Goal: Navigation & Orientation: Go to known website

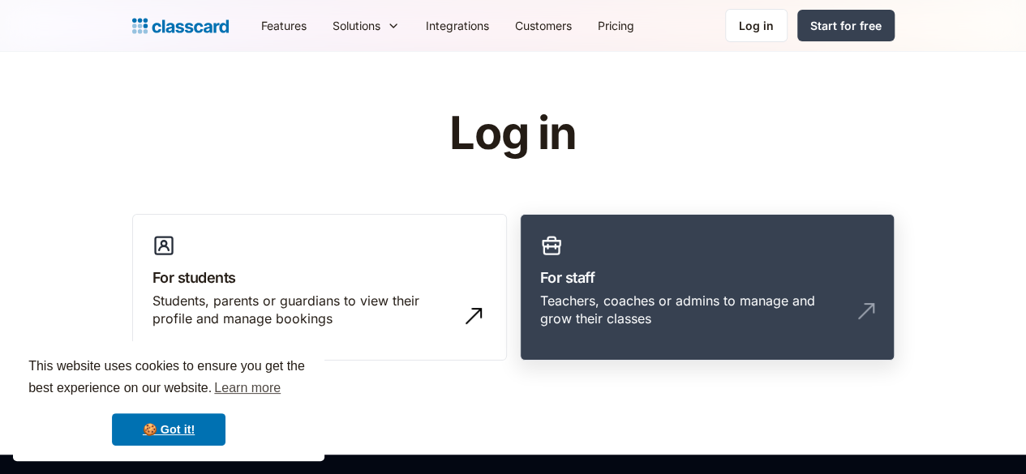
click at [652, 274] on h3 "For staff" at bounding box center [707, 278] width 334 height 22
drag, startPoint x: 566, startPoint y: 254, endPoint x: 954, endPoint y: 226, distance: 388.7
click at [895, 226] on link "For staff Teachers, coaches or admins to manage and grow their classes" at bounding box center [707, 288] width 375 height 148
